Goal: Find specific page/section: Find specific page/section

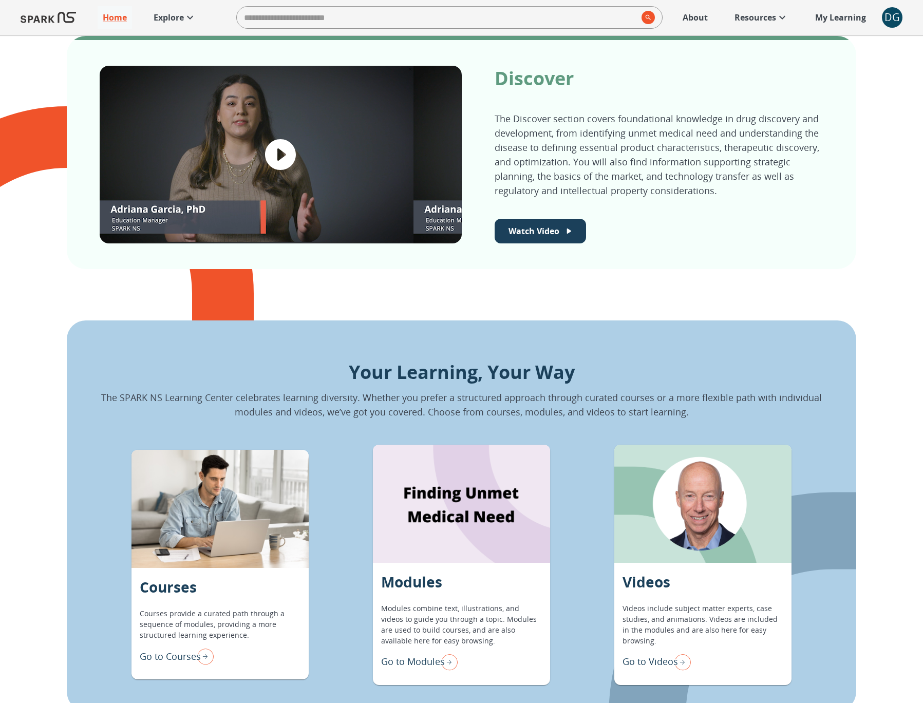
scroll to position [685, 0]
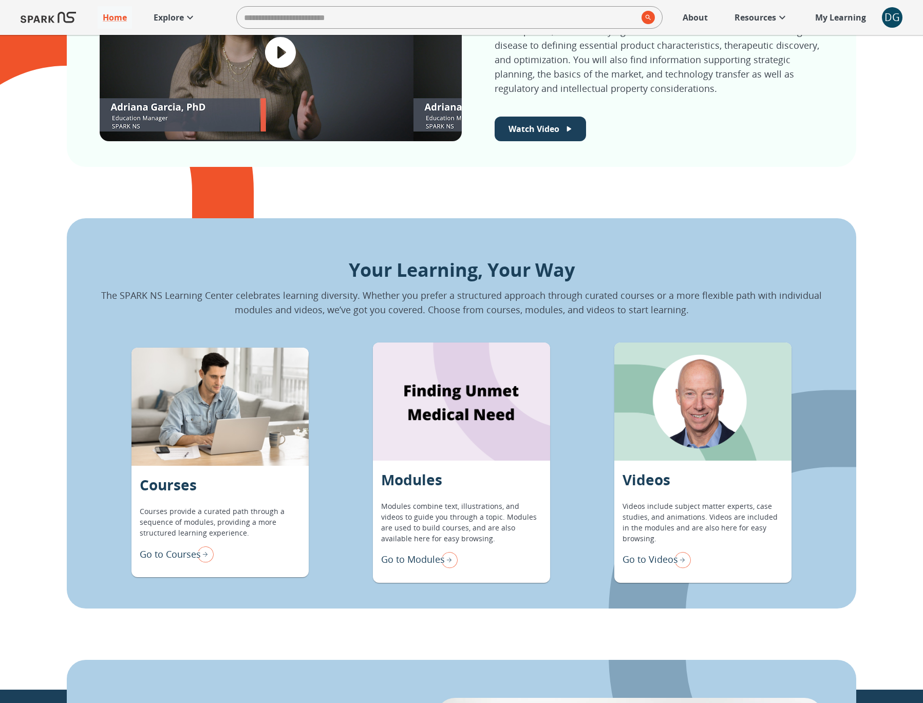
click at [413, 557] on p "Go to Modules" at bounding box center [413, 560] width 64 height 14
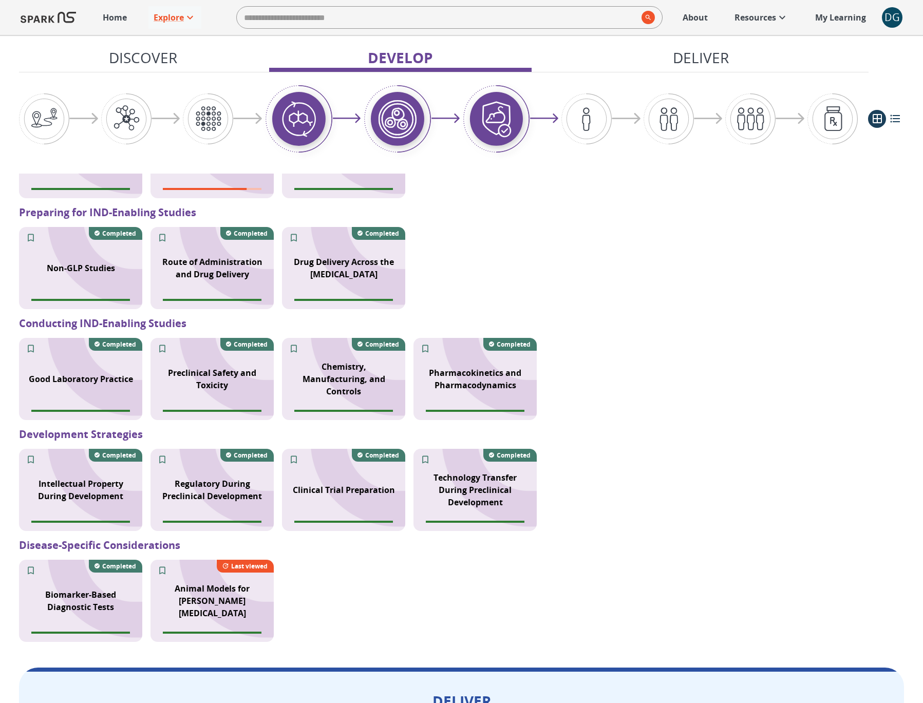
scroll to position [828, 0]
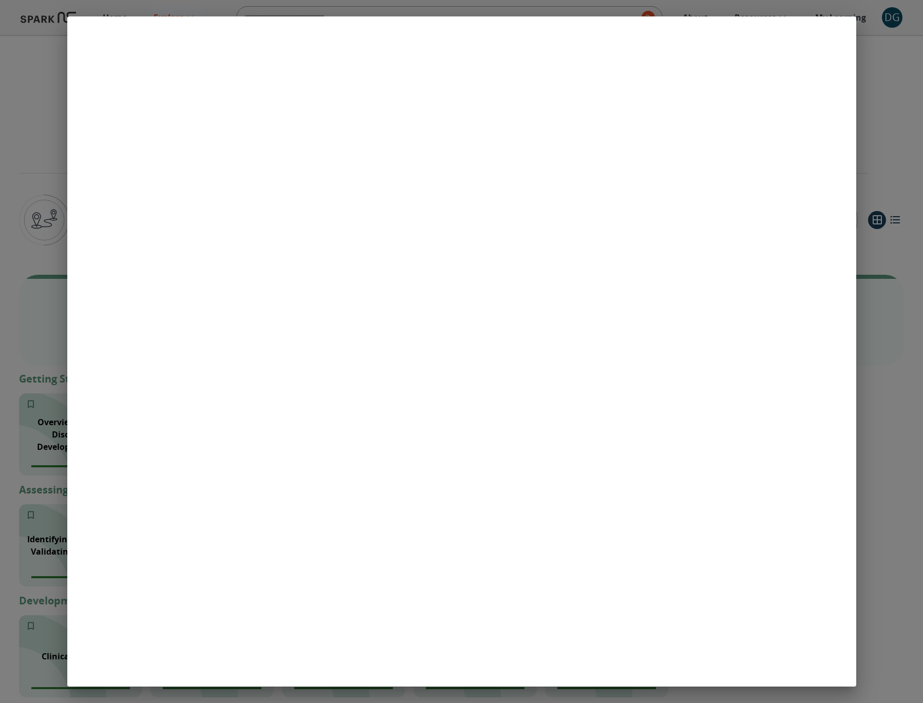
scroll to position [1105, 0]
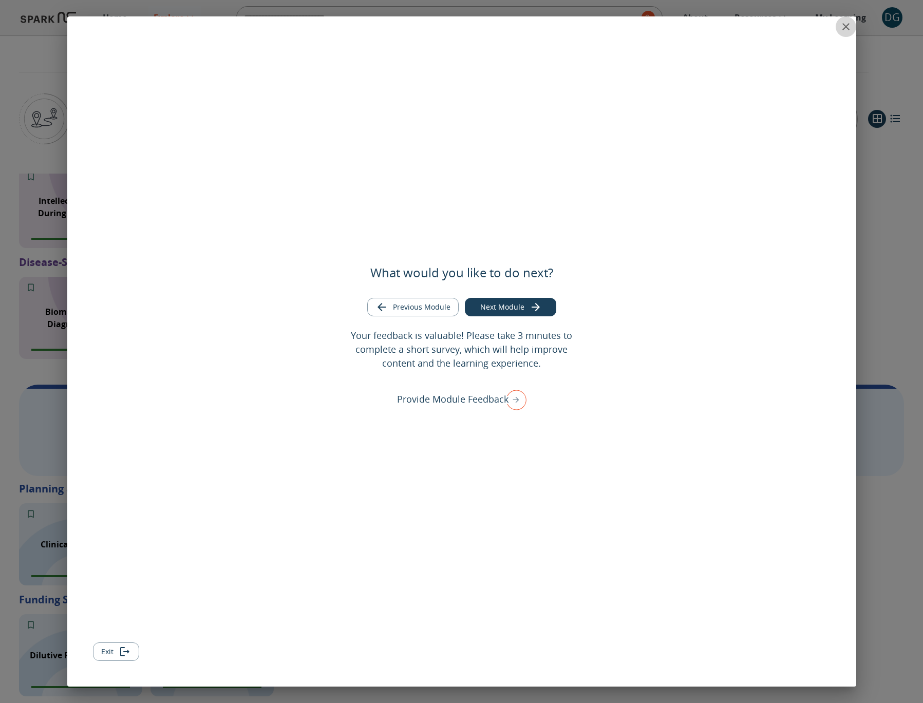
click at [849, 27] on icon "close" at bounding box center [846, 27] width 12 height 12
